Goal: Complete application form: Complete application form

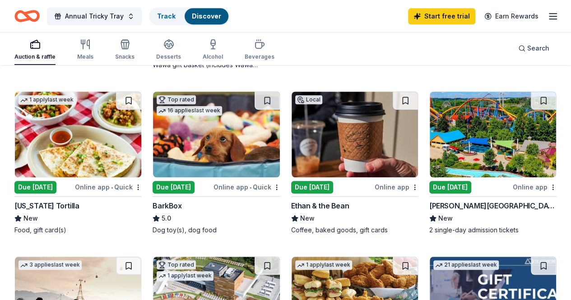
scroll to position [247, 0]
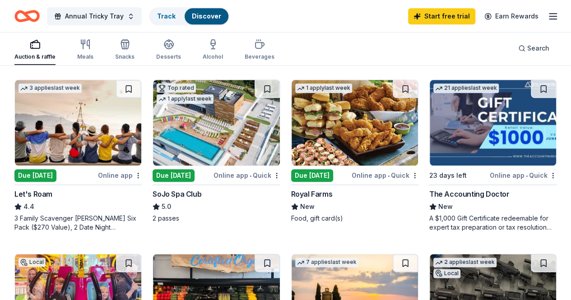
scroll to position [425, 0]
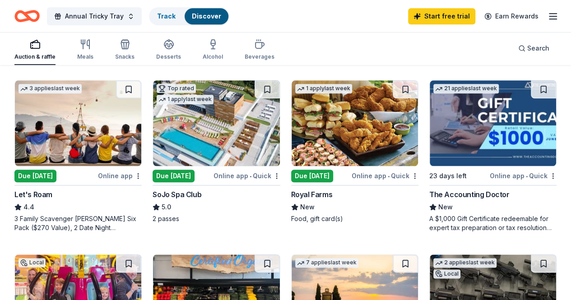
click at [291, 223] on div "Food, gift card(s)" at bounding box center [354, 218] width 127 height 9
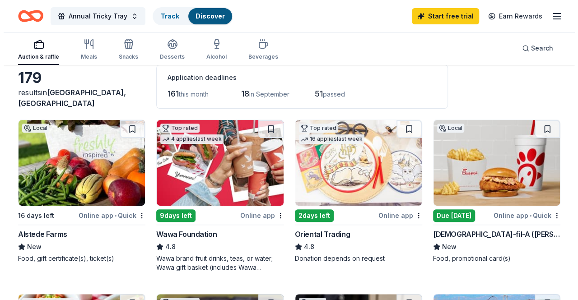
scroll to position [44, 0]
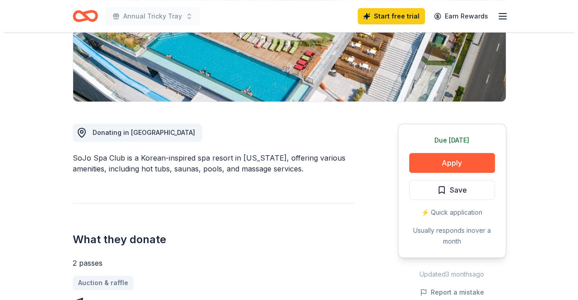
scroll to position [187, 0]
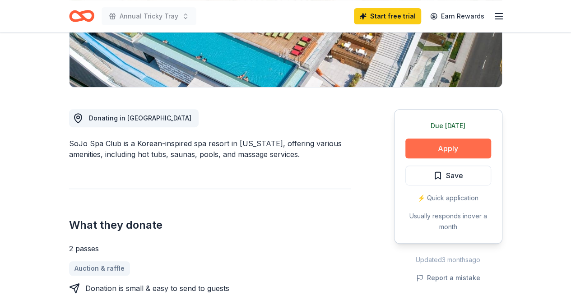
click at [445, 148] on button "Apply" at bounding box center [448, 149] width 86 height 20
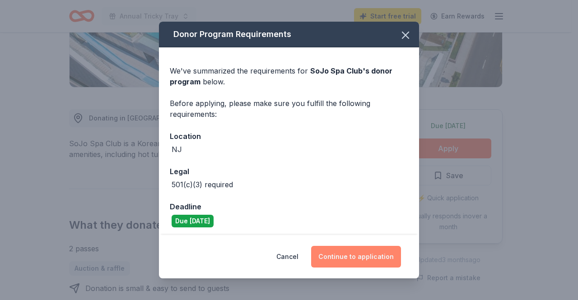
click at [356, 260] on button "Continue to application" at bounding box center [356, 257] width 90 height 22
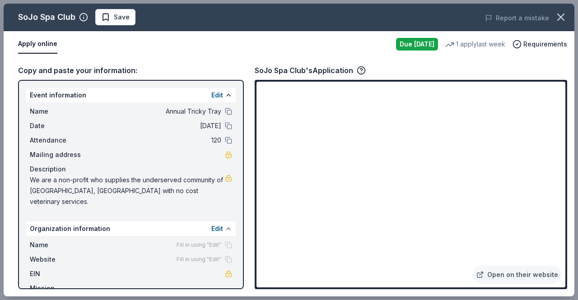
click at [225, 225] on button at bounding box center [228, 228] width 7 height 7
click at [227, 225] on button at bounding box center [228, 228] width 7 height 7
click at [193, 241] on span "Fill in using "Edit"" at bounding box center [198, 244] width 45 height 7
click at [185, 240] on div "Name Fill in using "Edit"" at bounding box center [131, 245] width 202 height 11
click at [227, 236] on div "Name Fill in using "Edit" Website Fill in using "Edit" EIN Mission statement" at bounding box center [130, 272] width 209 height 72
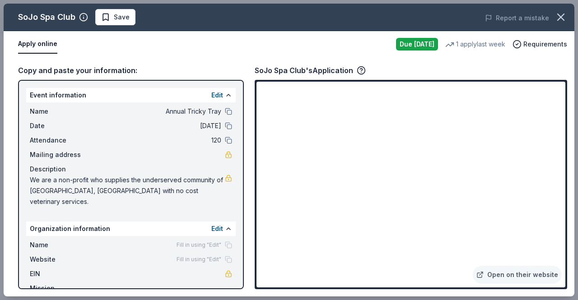
scroll to position [16, 0]
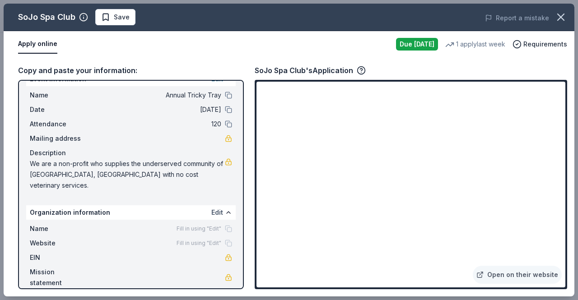
click at [213, 207] on button "Edit" at bounding box center [217, 212] width 12 height 11
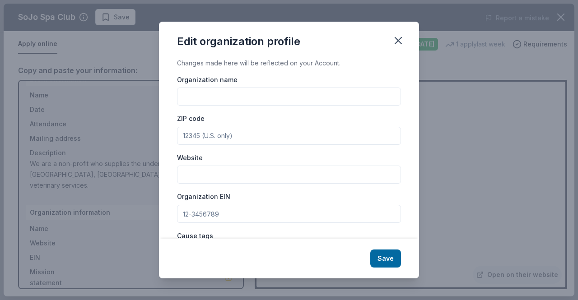
click at [249, 97] on input "Organization name" at bounding box center [289, 97] width 224 height 18
click at [271, 167] on input "Website" at bounding box center [289, 175] width 224 height 18
click at [234, 96] on input "[GEOGRAPHIC_DATA]" at bounding box center [289, 97] width 224 height 18
type input "Newark Community Healthy Pet Clinic"
click at [197, 138] on input "ZIP code" at bounding box center [289, 136] width 224 height 18
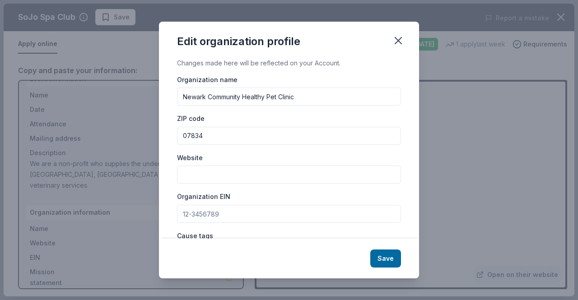
type input "07834"
click at [221, 172] on input "Website" at bounding box center [289, 175] width 224 height 18
type input "[DOMAIN_NAME]"
click at [210, 222] on div "Organization name Newark Community Healthy Pet Clinic ZIP code 07834 Website [D…" at bounding box center [289, 209] width 224 height 271
click at [210, 220] on input "Organization EIN" at bounding box center [289, 214] width 224 height 18
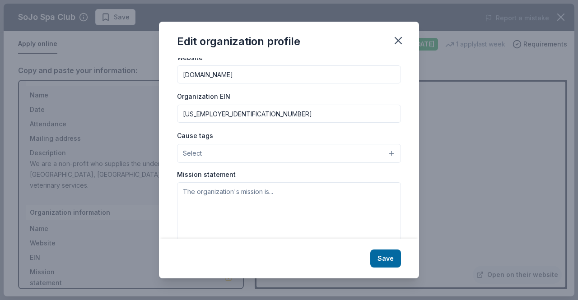
scroll to position [103, 0]
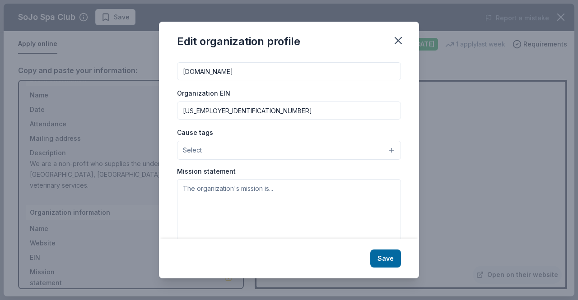
type input "[US_EMPLOYER_IDENTIFICATION_NUMBER]"
click at [264, 147] on button "Select" at bounding box center [289, 150] width 224 height 19
click at [204, 173] on span "Animals" at bounding box center [289, 173] width 208 height 12
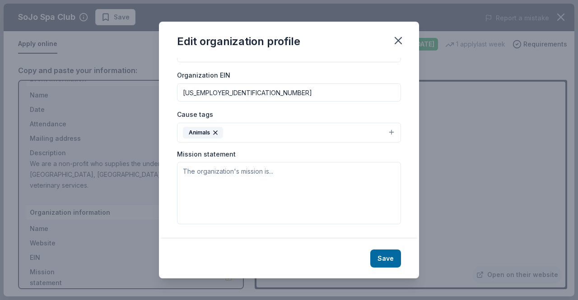
scroll to position [119, 0]
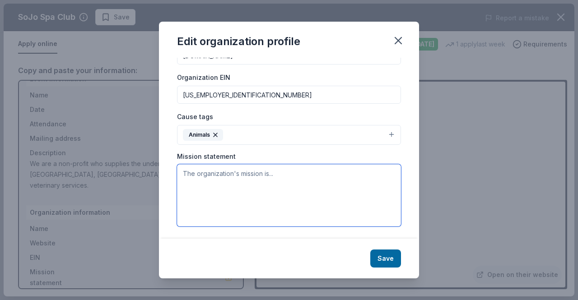
click at [188, 171] on textarea at bounding box center [289, 195] width 224 height 62
paste textarea "The Newark Community Healthy Pet Clinic is a 501(c)3 nonprofit organization whi…"
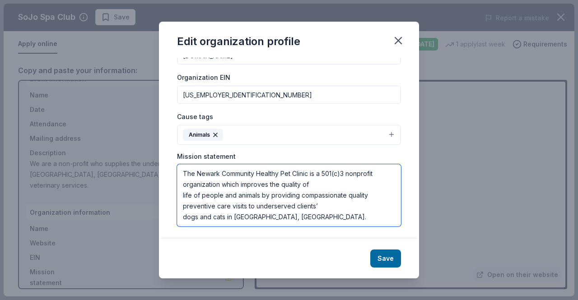
scroll to position [5, 0]
type textarea "The Newark Community Healthy Pet Clinic is a 501(c)3 nonprofit organization whi…"
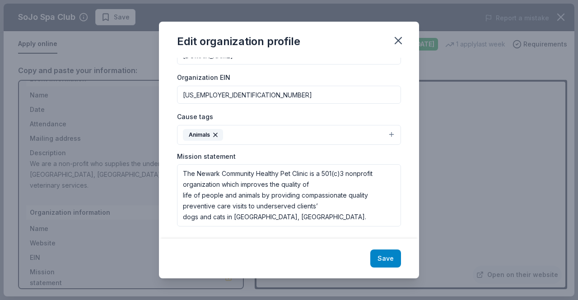
click at [380, 259] on button "Save" at bounding box center [385, 259] width 31 height 18
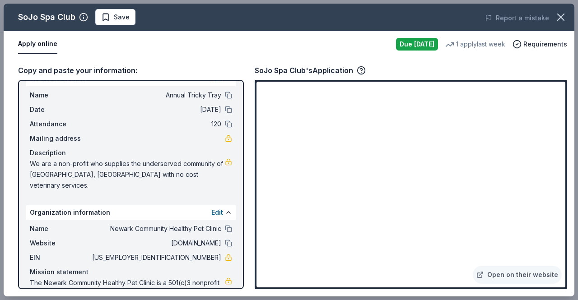
click at [177, 42] on div "Apply online" at bounding box center [203, 44] width 370 height 19
